Goal: Find specific page/section: Find specific page/section

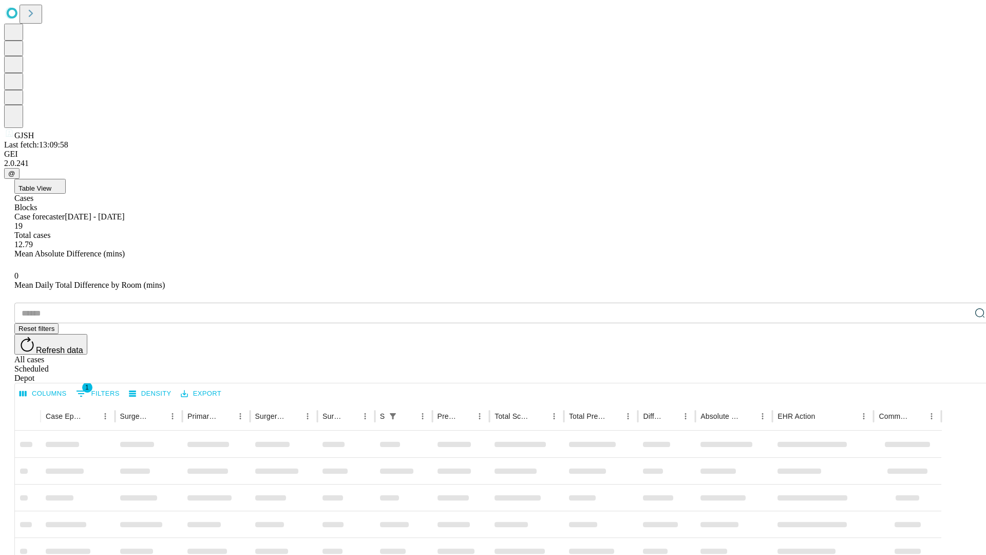
click at [51, 184] on span "Table View" at bounding box center [34, 188] width 33 height 8
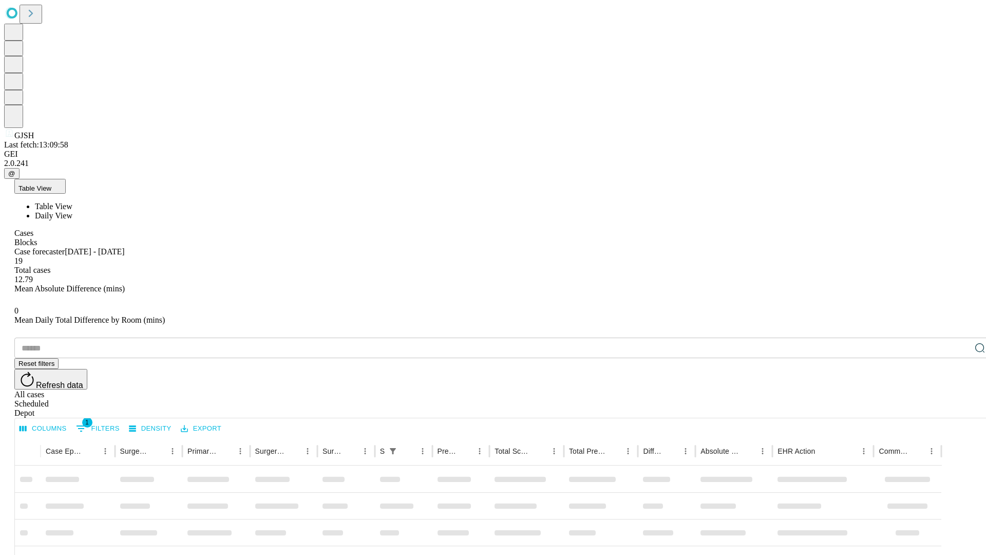
click at [72, 211] on span "Daily View" at bounding box center [53, 215] width 37 height 9
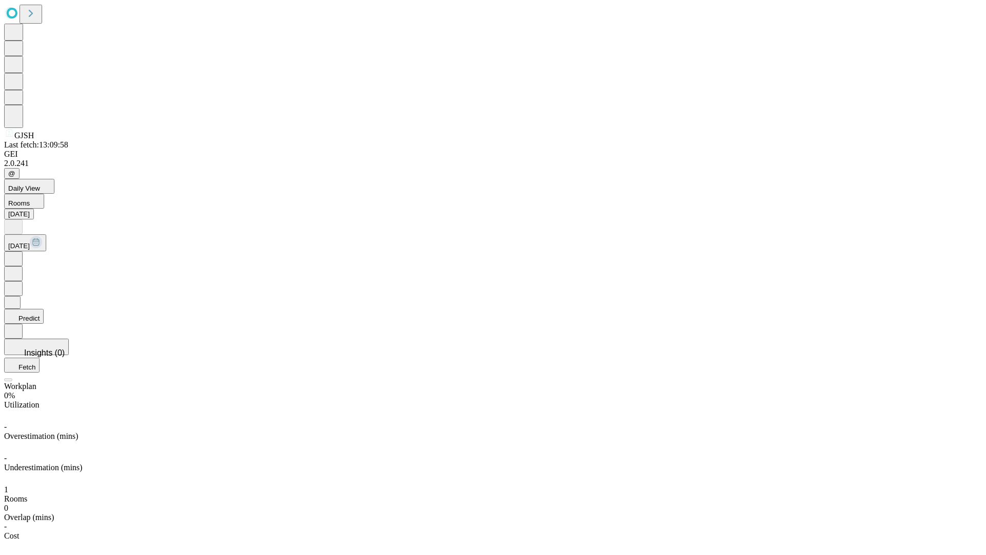
click at [44, 309] on button "Predict" at bounding box center [24, 316] width 40 height 15
